Goal: Navigation & Orientation: Find specific page/section

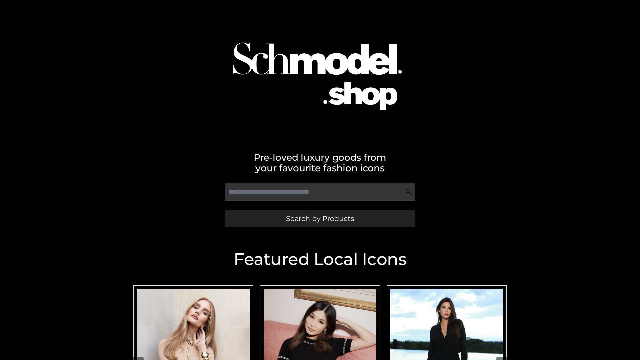
click at [320, 218] on span "Search by Products" at bounding box center [320, 218] width 68 height 7
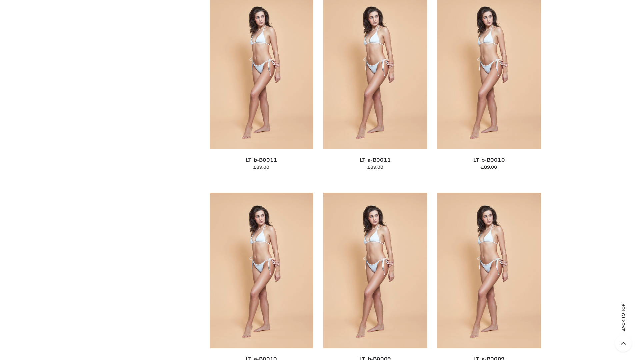
scroll to position [2993, 0]
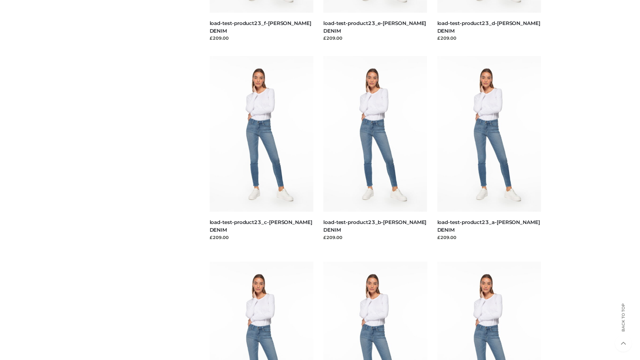
scroll to position [585, 0]
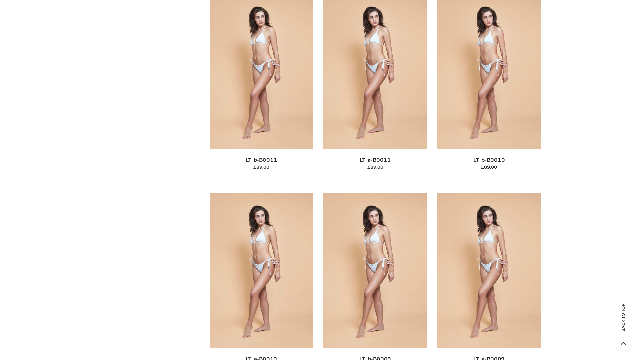
scroll to position [2993, 0]
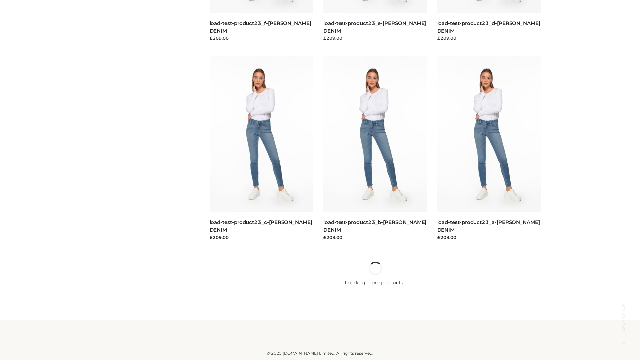
scroll to position [585, 0]
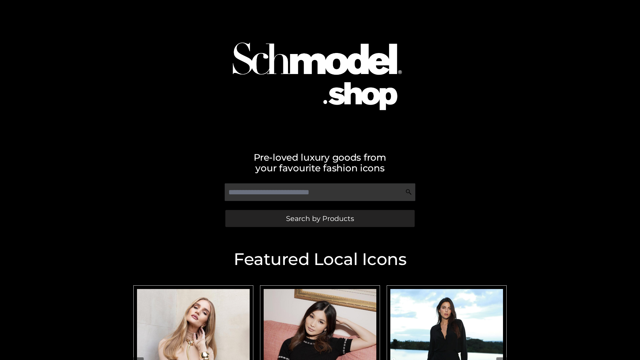
click at [320, 218] on span "Search by Products" at bounding box center [320, 218] width 68 height 7
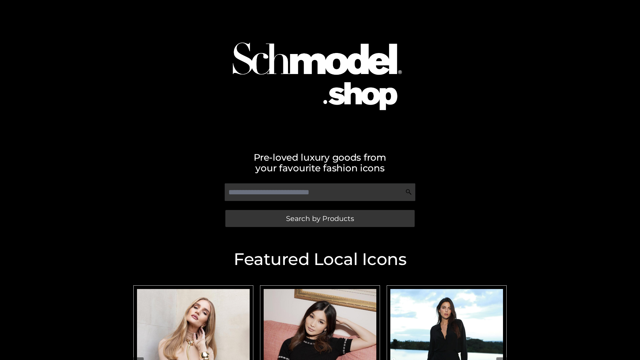
click at [320, 218] on span "Search by Products" at bounding box center [320, 218] width 68 height 7
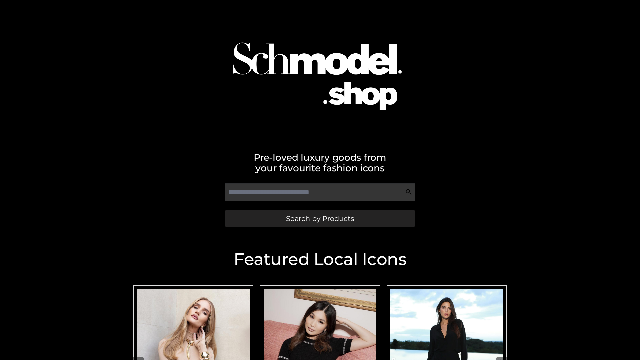
click at [320, 218] on span "Search by Products" at bounding box center [320, 218] width 68 height 7
